Goal: Information Seeking & Learning: Learn about a topic

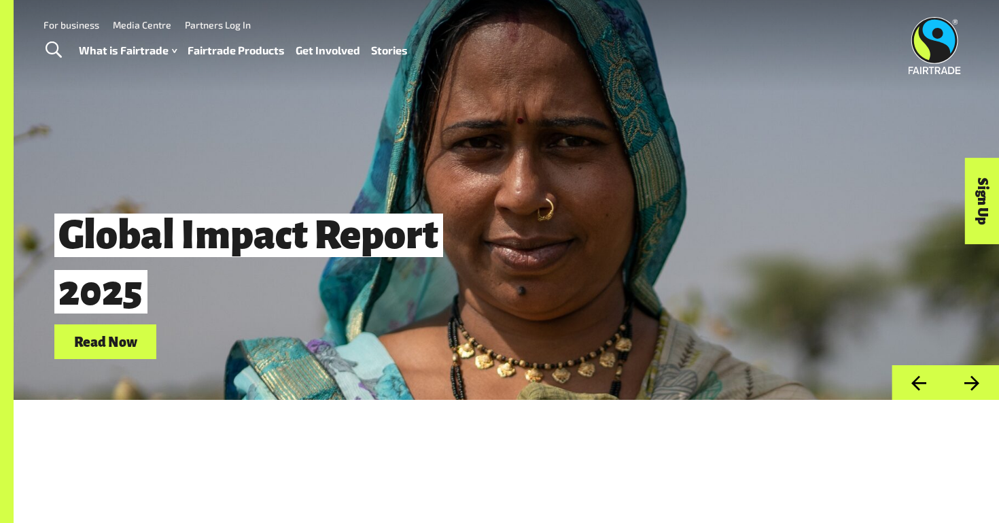
click at [208, 46] on link "Fairtrade Products" at bounding box center [236, 51] width 97 height 20
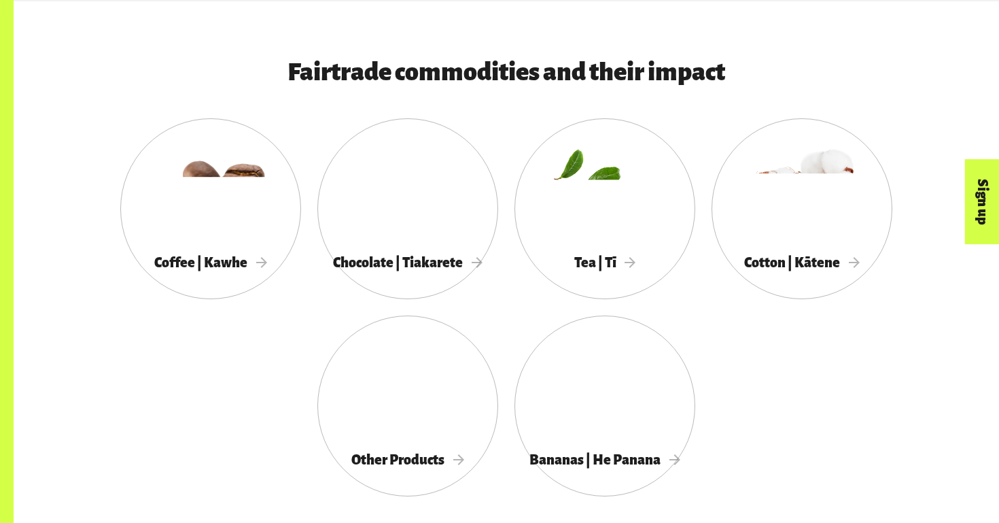
scroll to position [708, 0]
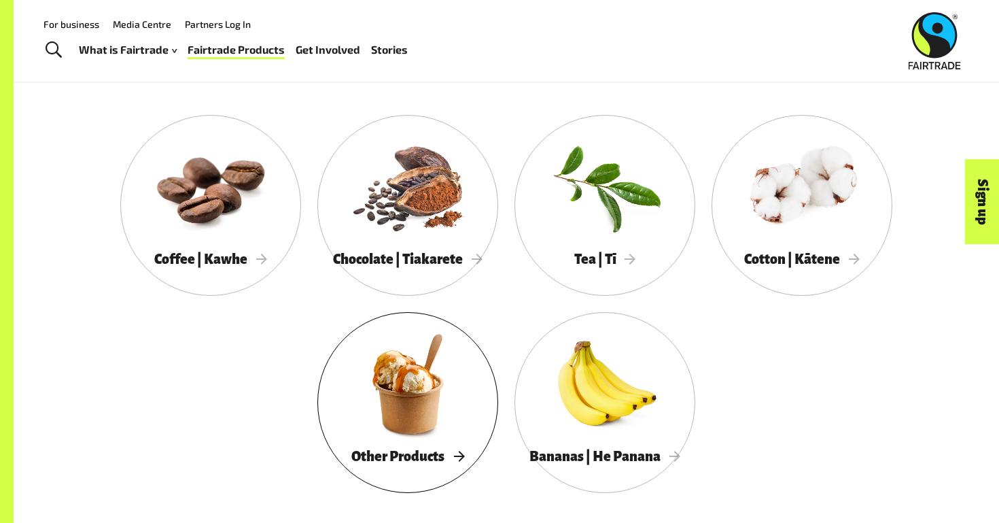
click at [426, 442] on div "Other Products" at bounding box center [407, 456] width 181 height 28
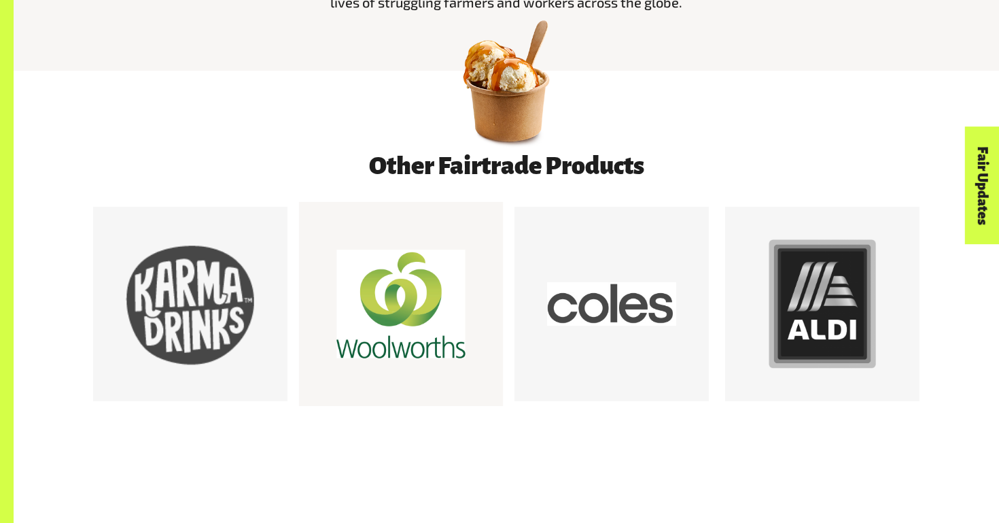
scroll to position [754, 0]
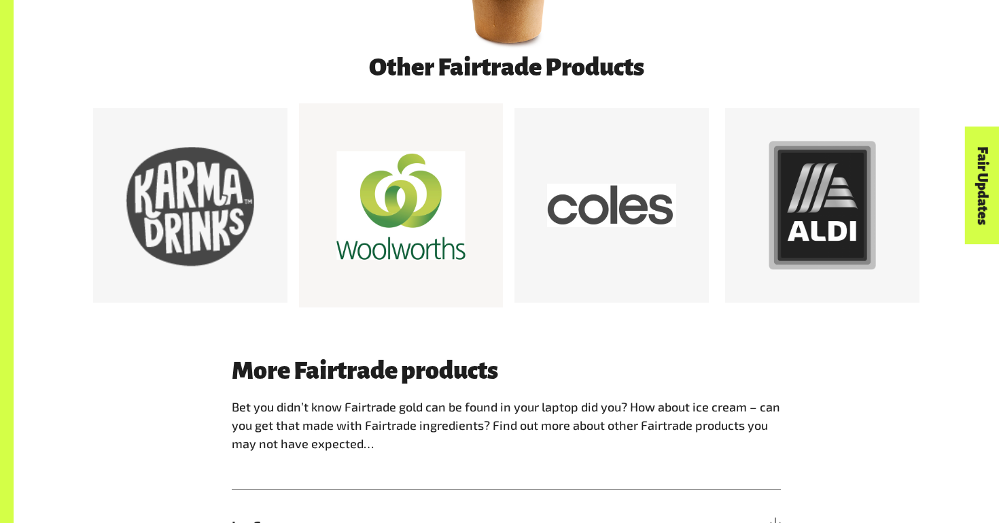
click at [390, 219] on div at bounding box center [400, 205] width 129 height 129
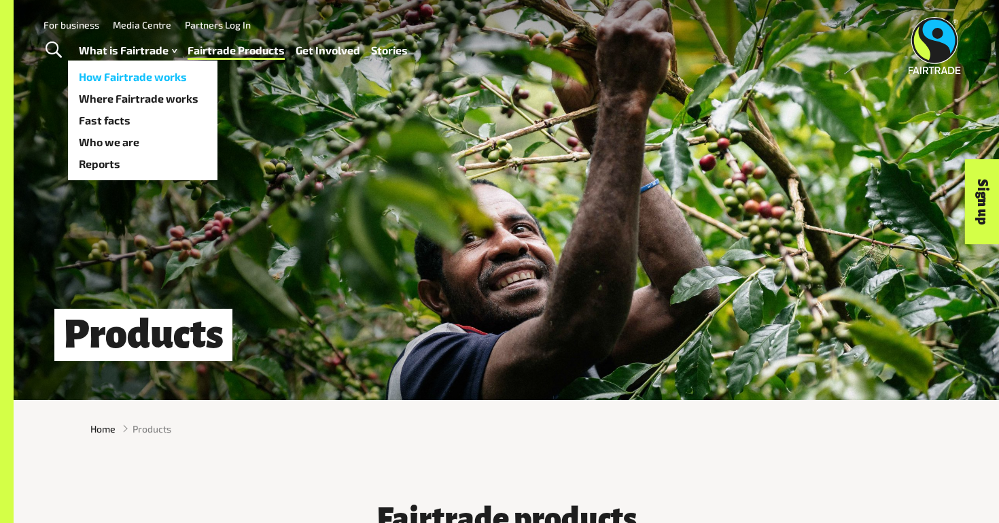
click at [165, 71] on link "How Fairtrade works" at bounding box center [143, 77] width 150 height 22
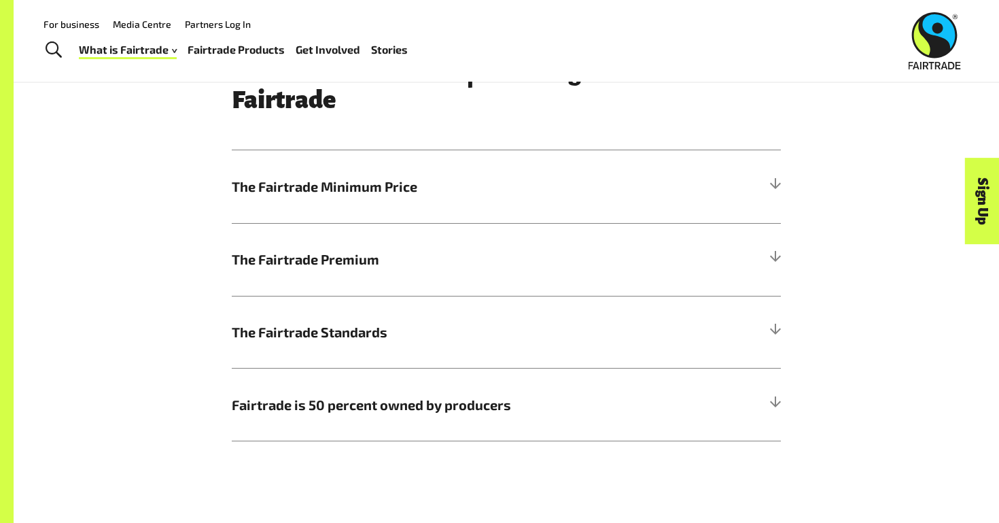
scroll to position [701, 0]
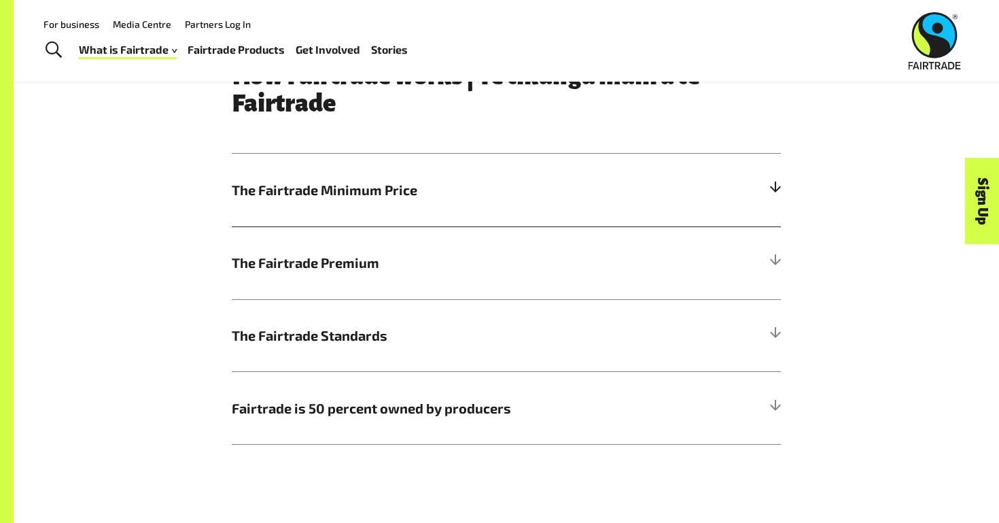
click at [326, 205] on h5 "The Fairtrade Minimum Price" at bounding box center [506, 190] width 549 height 73
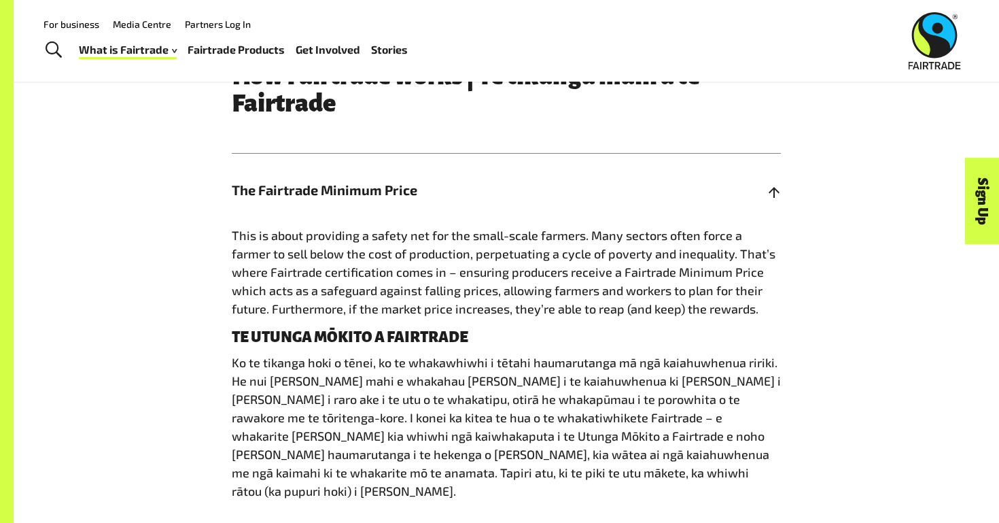
click at [326, 205] on h5 "The Fairtrade Minimum Price" at bounding box center [506, 190] width 549 height 73
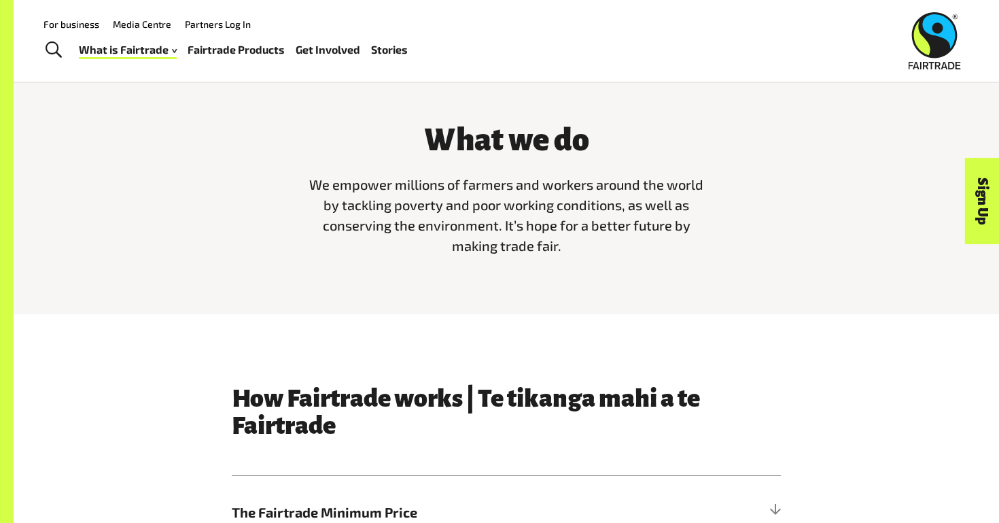
scroll to position [0, 0]
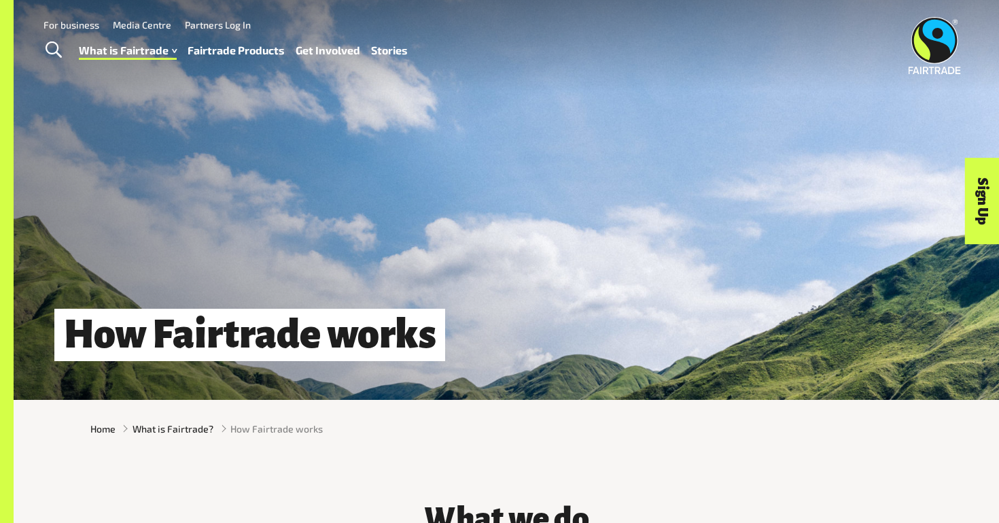
click at [215, 52] on link "Fairtrade Products" at bounding box center [236, 51] width 97 height 20
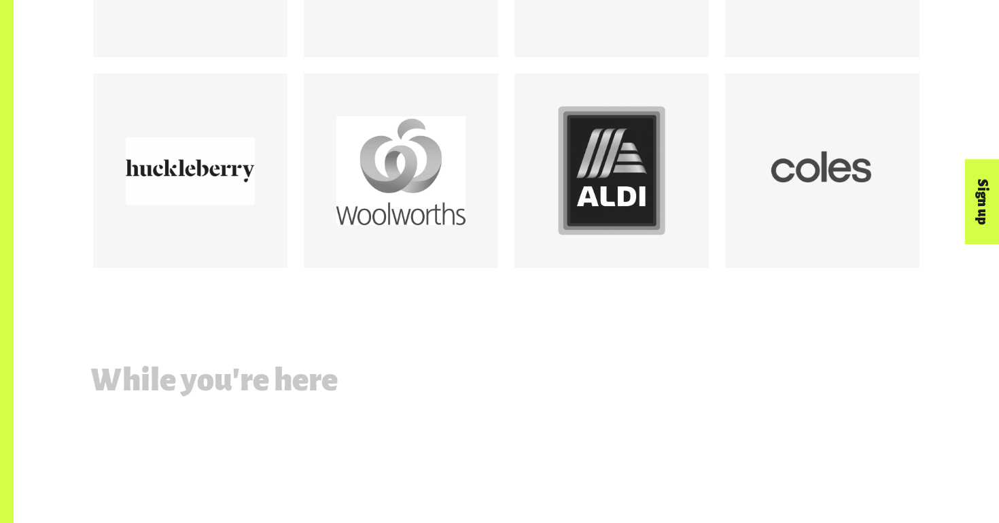
scroll to position [1448, 0]
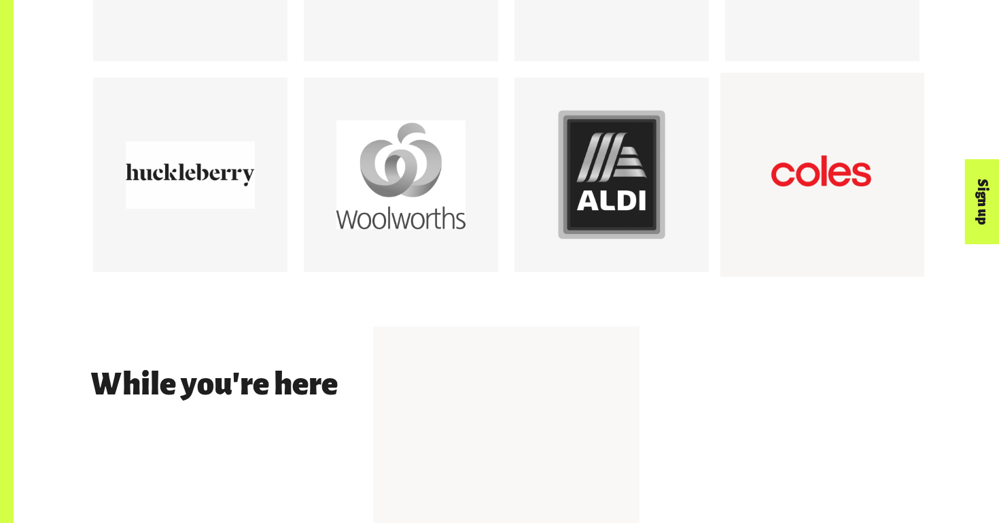
click at [843, 200] on div at bounding box center [822, 174] width 129 height 129
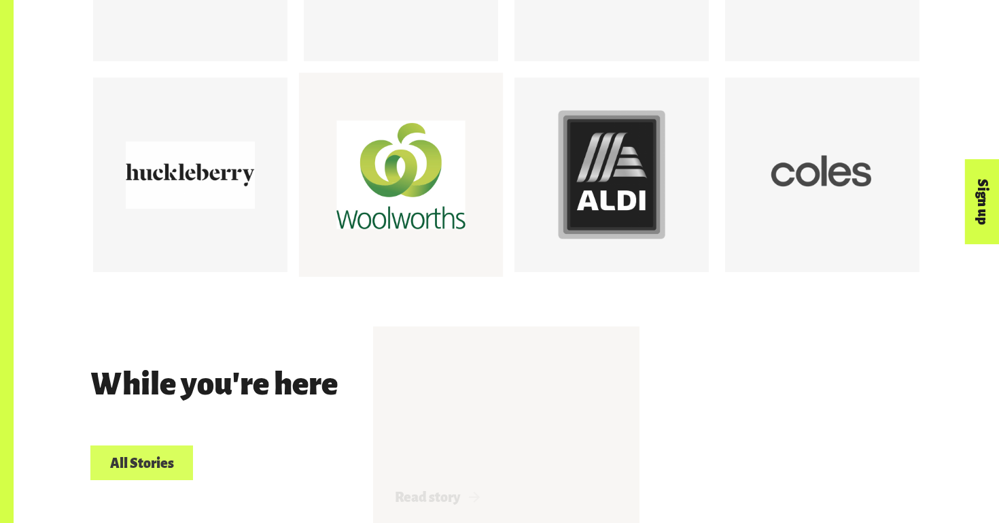
click at [414, 183] on div at bounding box center [400, 174] width 129 height 129
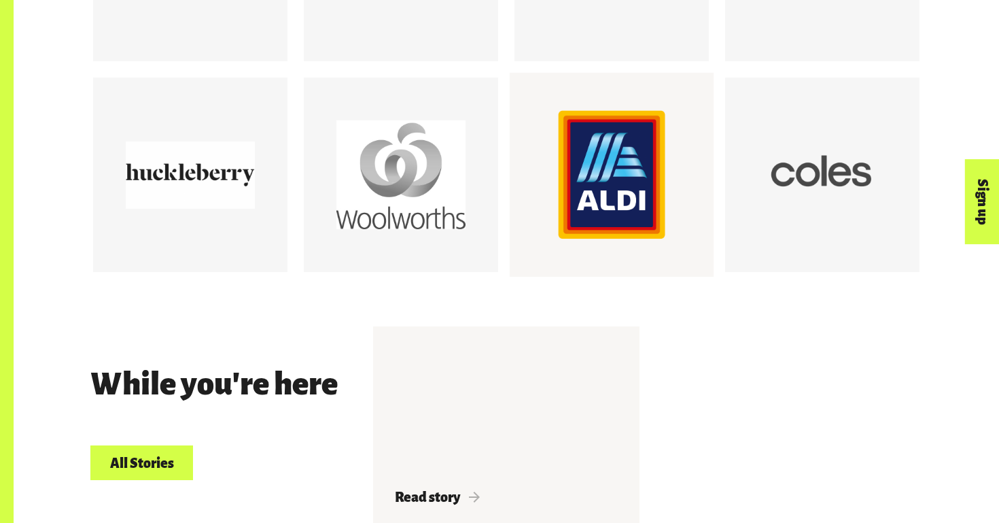
click at [603, 178] on div at bounding box center [611, 174] width 129 height 129
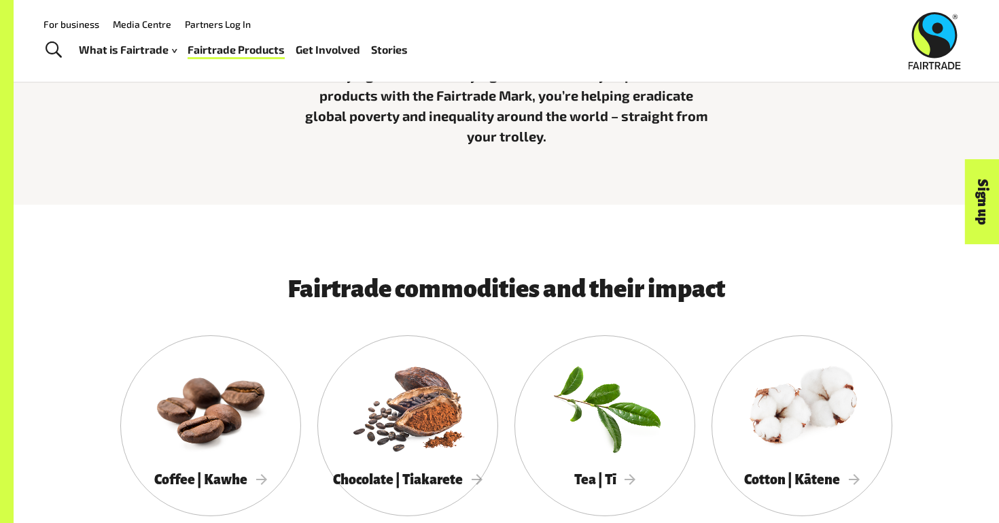
scroll to position [0, 0]
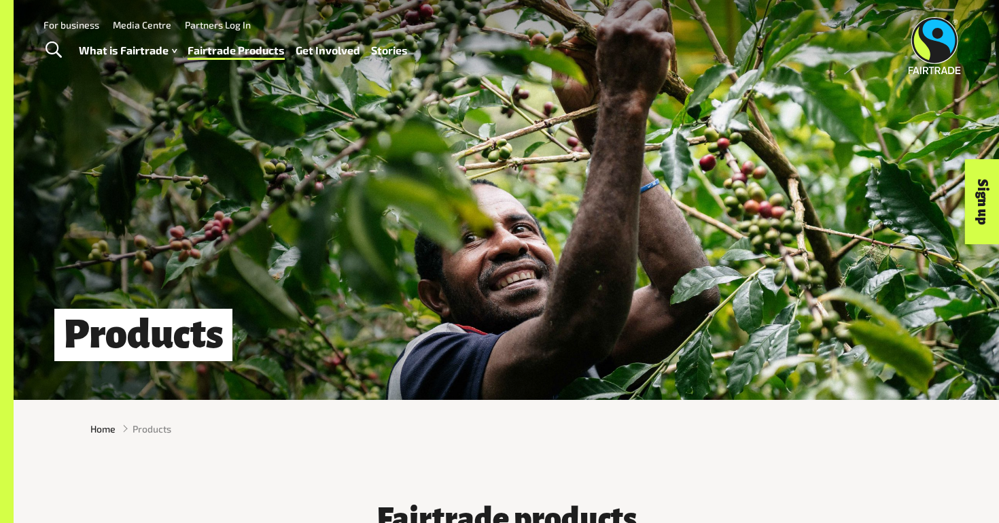
click at [383, 54] on link "Stories" at bounding box center [389, 51] width 37 height 20
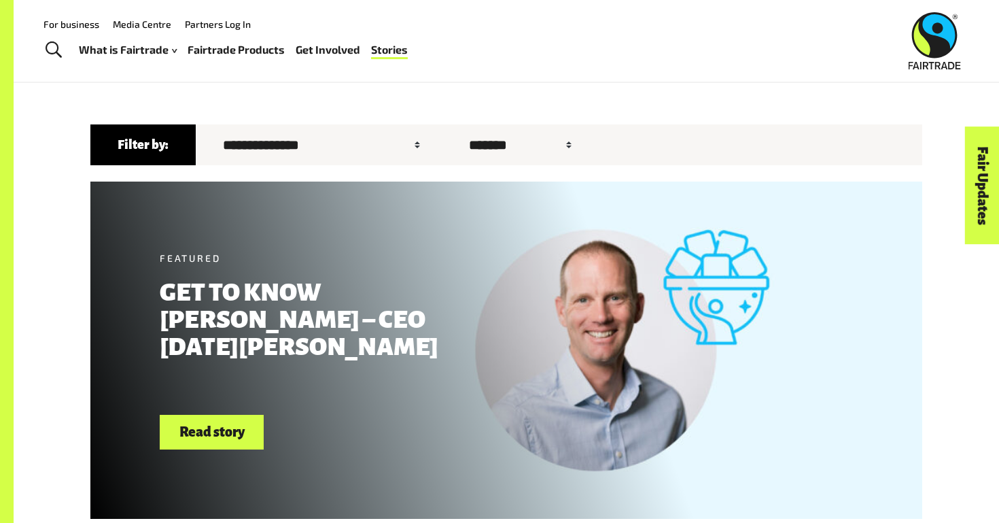
scroll to position [375, 0]
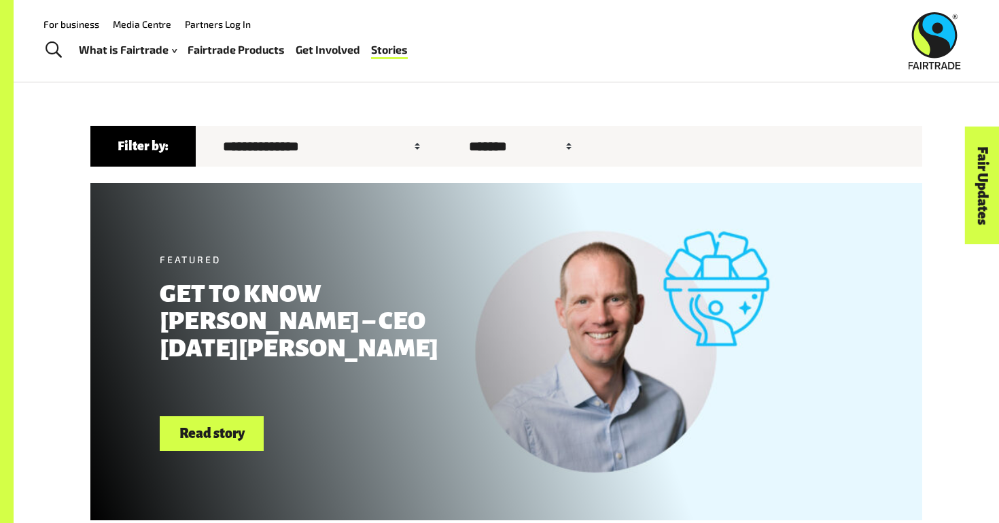
click at [909, 44] on img at bounding box center [935, 40] width 52 height 57
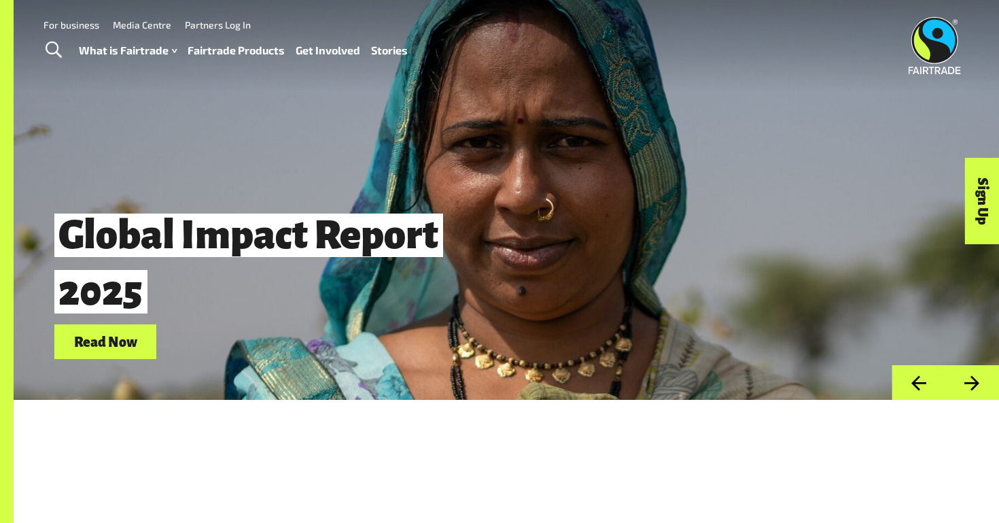
click at [126, 340] on link "Read Now" at bounding box center [105, 341] width 102 height 35
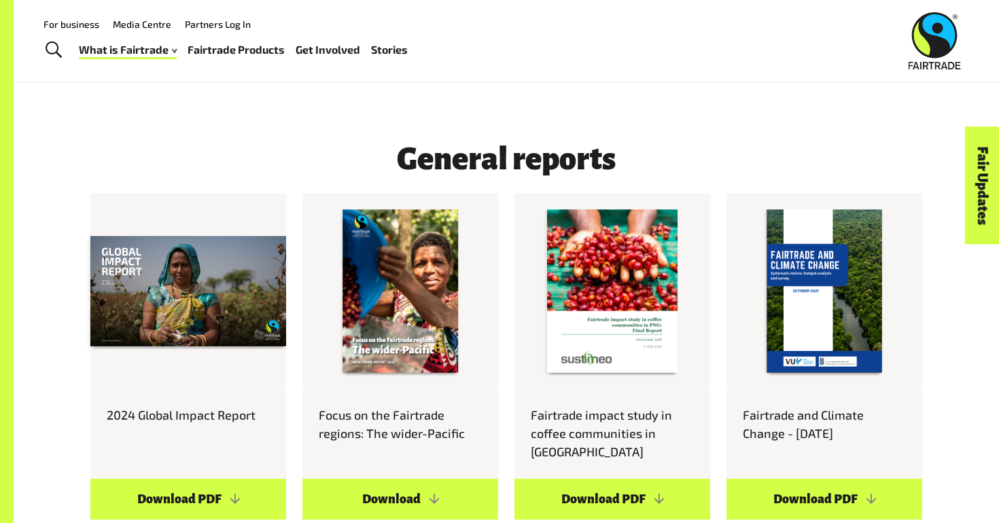
scroll to position [651, 0]
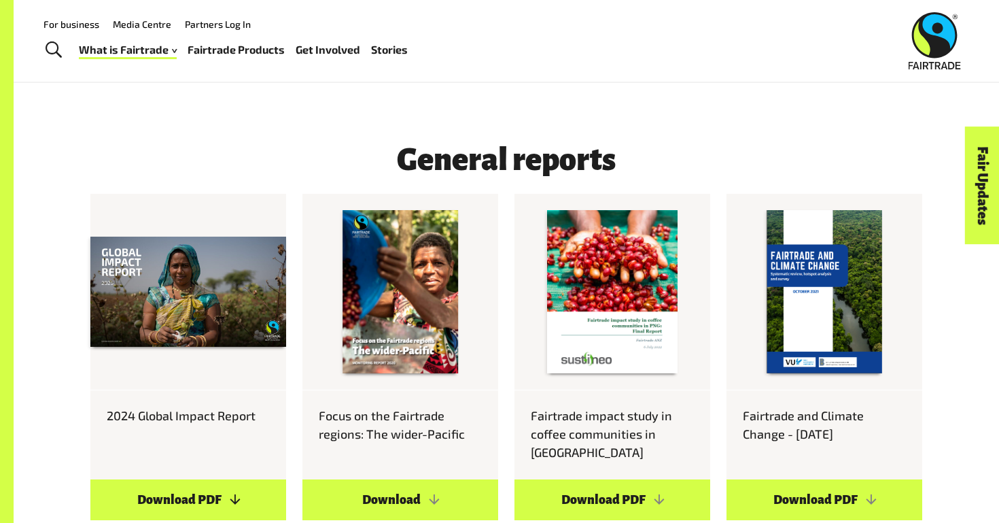
click at [222, 479] on link "Download PDF" at bounding box center [188, 499] width 196 height 41
